Goal: Find specific page/section: Find specific page/section

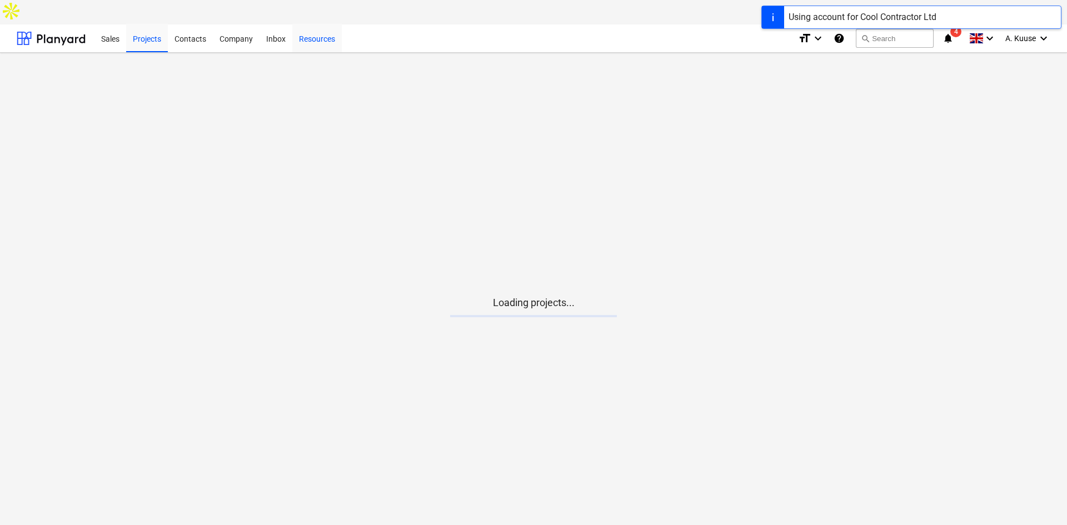
click at [322, 24] on div "Resources" at bounding box center [316, 38] width 49 height 28
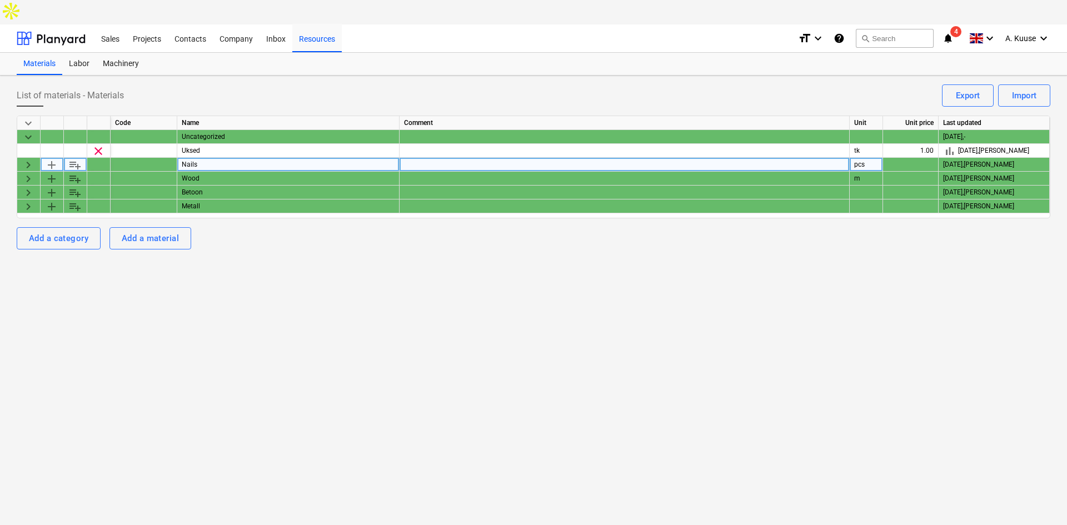
click at [31, 158] on span "keyboard_arrow_right" at bounding box center [28, 164] width 13 height 13
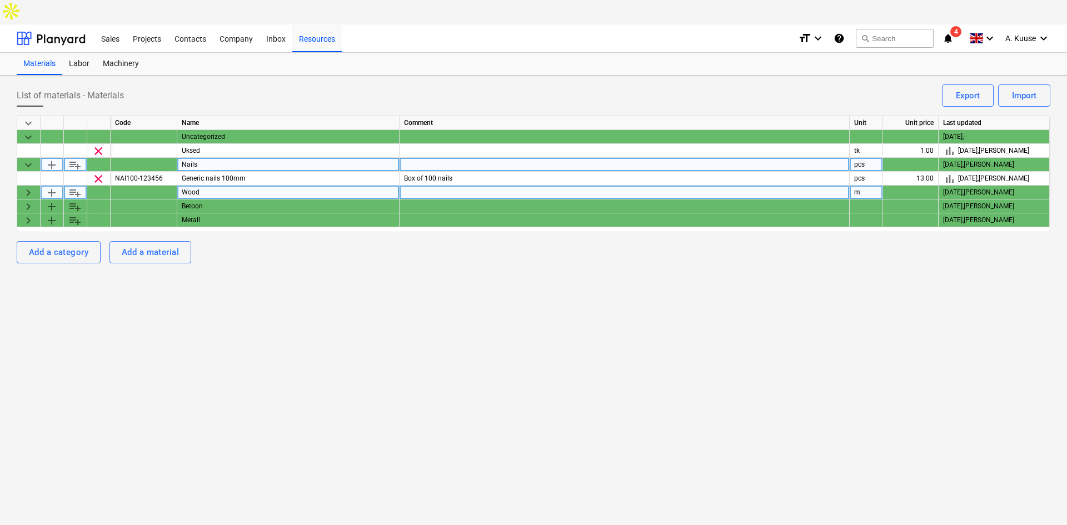
click at [23, 186] on span "keyboard_arrow_right" at bounding box center [28, 192] width 13 height 13
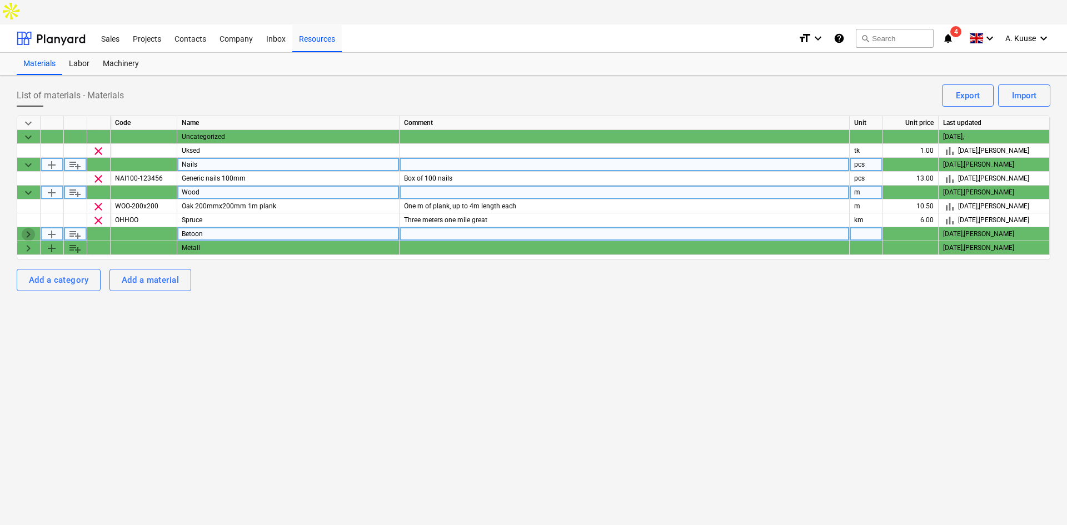
click at [22, 228] on span "keyboard_arrow_right" at bounding box center [28, 234] width 13 height 13
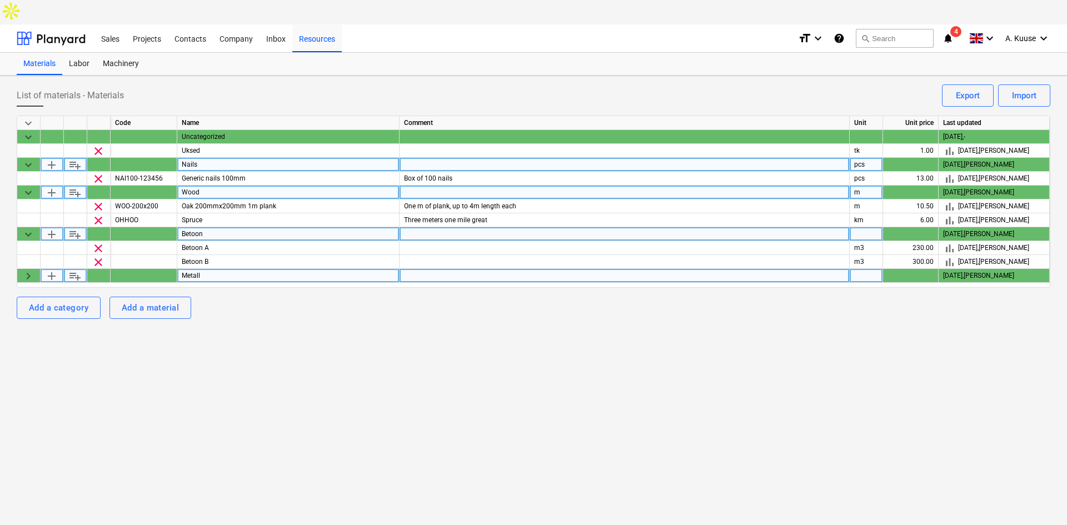
click at [26, 270] on span "keyboard_arrow_right" at bounding box center [28, 276] width 13 height 13
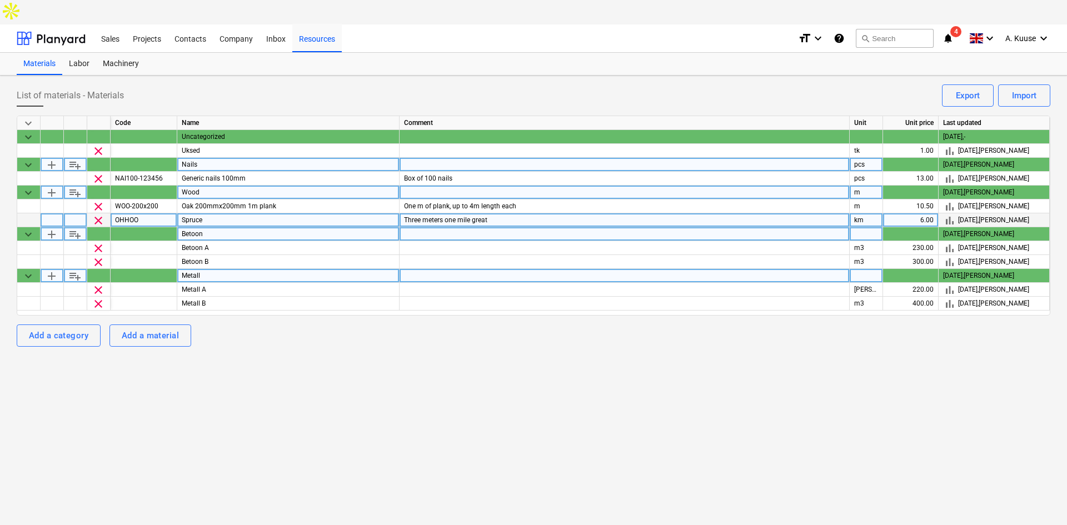
click at [918, 213] on div "6.00" at bounding box center [911, 220] width 56 height 14
type input "9"
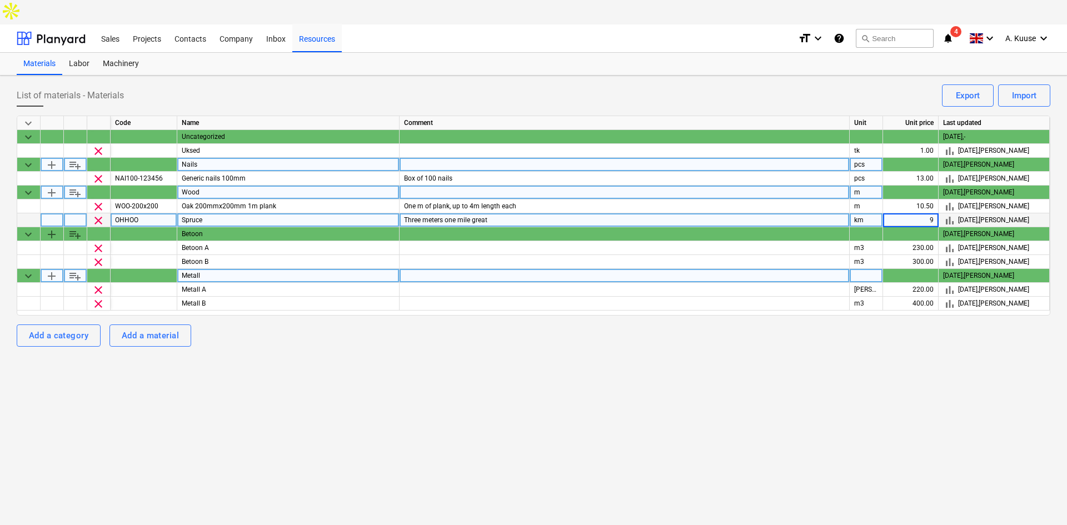
click at [919, 398] on div "List of materials - Materials Import Export keyboard_arrow_down Code Name Comme…" at bounding box center [533, 313] width 1067 height 474
click at [945, 214] on span "bar_chart" at bounding box center [949, 220] width 13 height 13
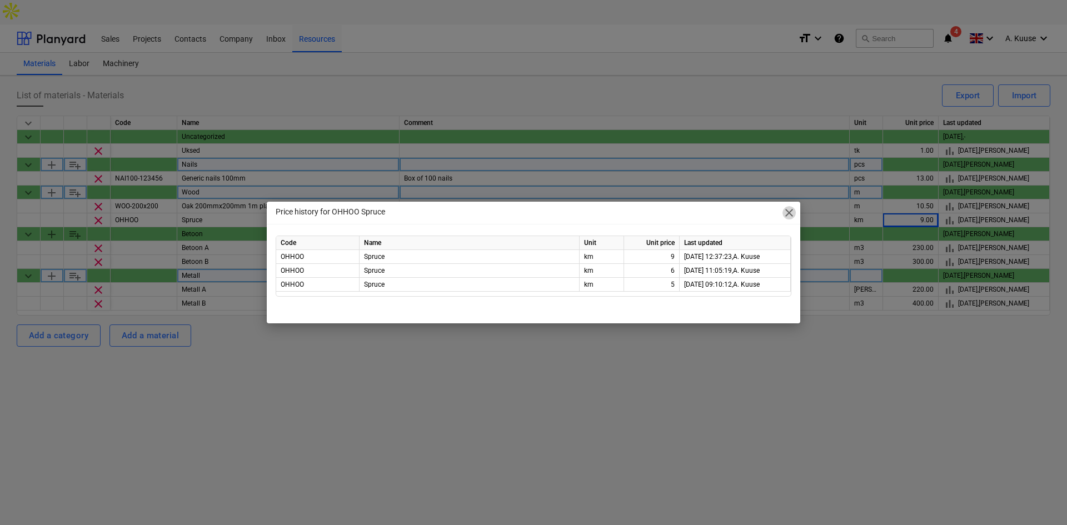
click at [785, 215] on span "close" at bounding box center [789, 212] width 13 height 13
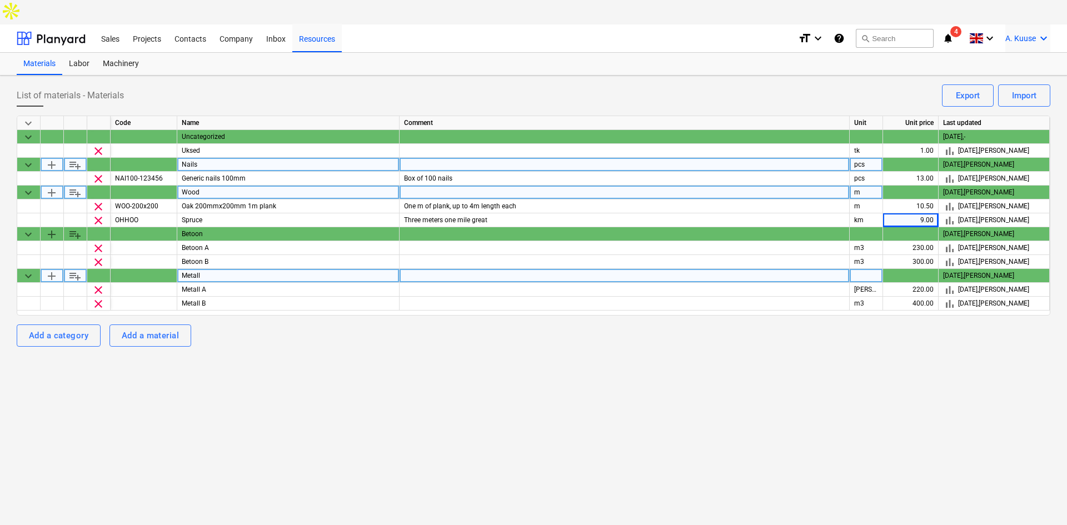
click at [1030, 24] on div "A. Kuuse keyboard_arrow_down" at bounding box center [1028, 38] width 45 height 28
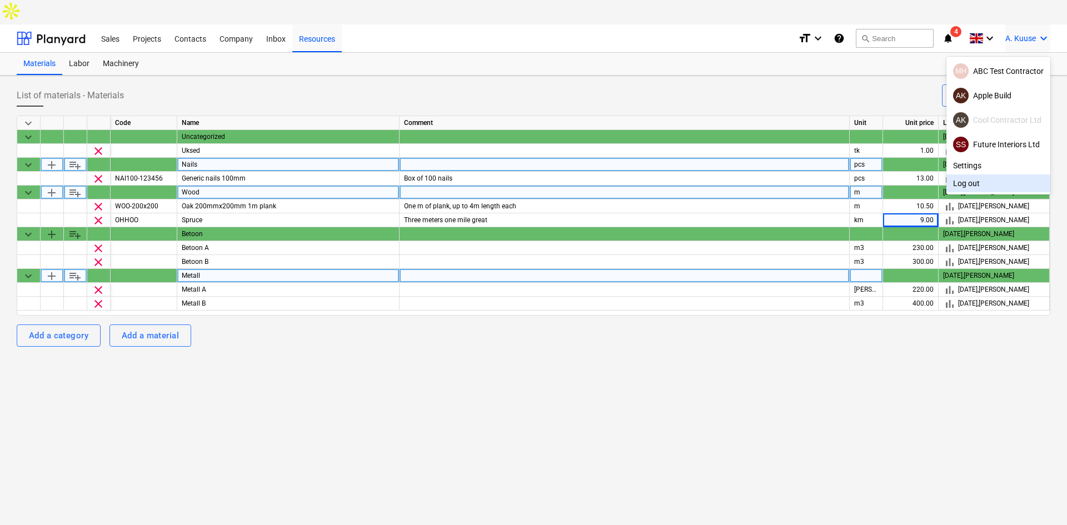
click at [813, 412] on div at bounding box center [533, 262] width 1067 height 525
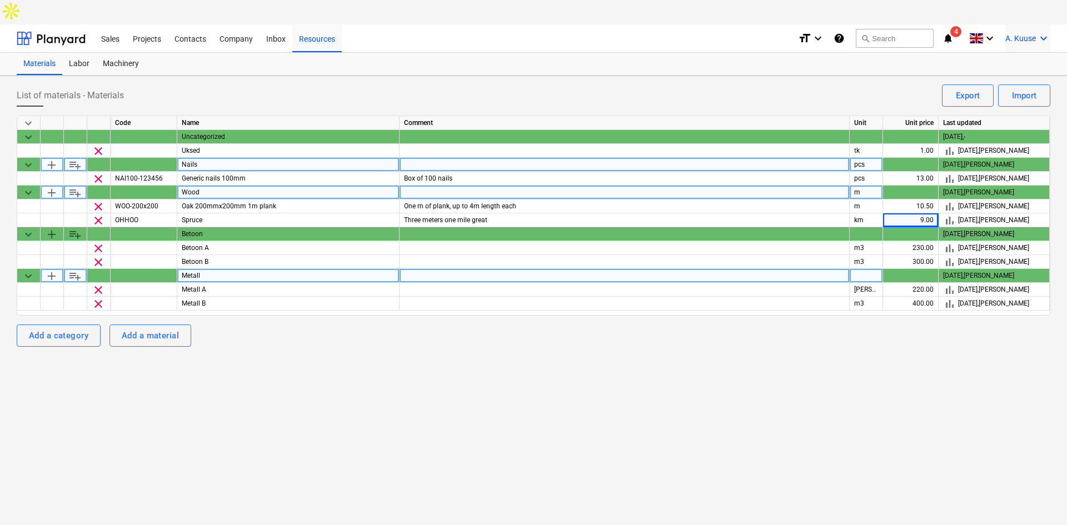
click at [1043, 32] on icon "keyboard_arrow_down" at bounding box center [1043, 38] width 13 height 13
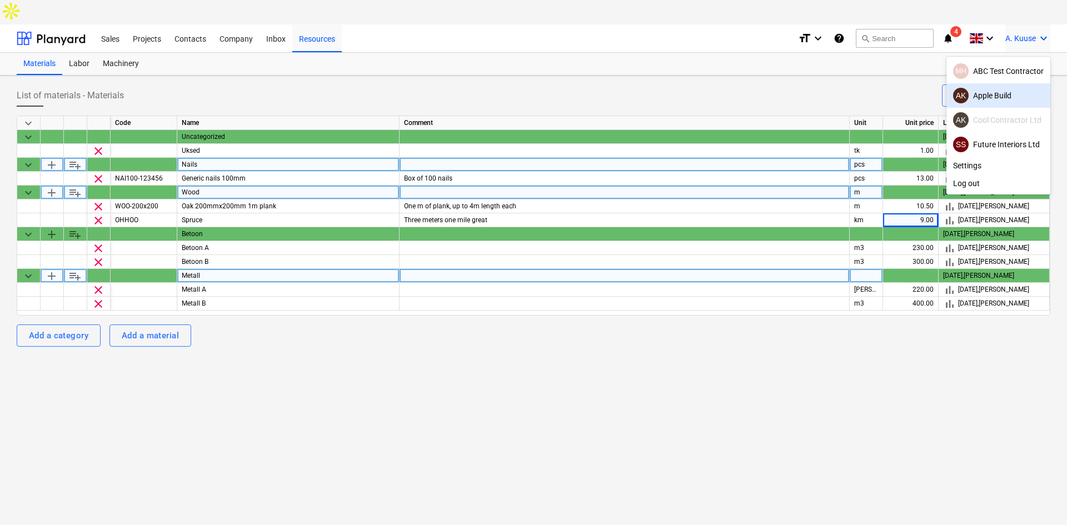
click at [999, 83] on div "AK Apple Build" at bounding box center [999, 95] width 104 height 24
